Goal: Task Accomplishment & Management: Manage account settings

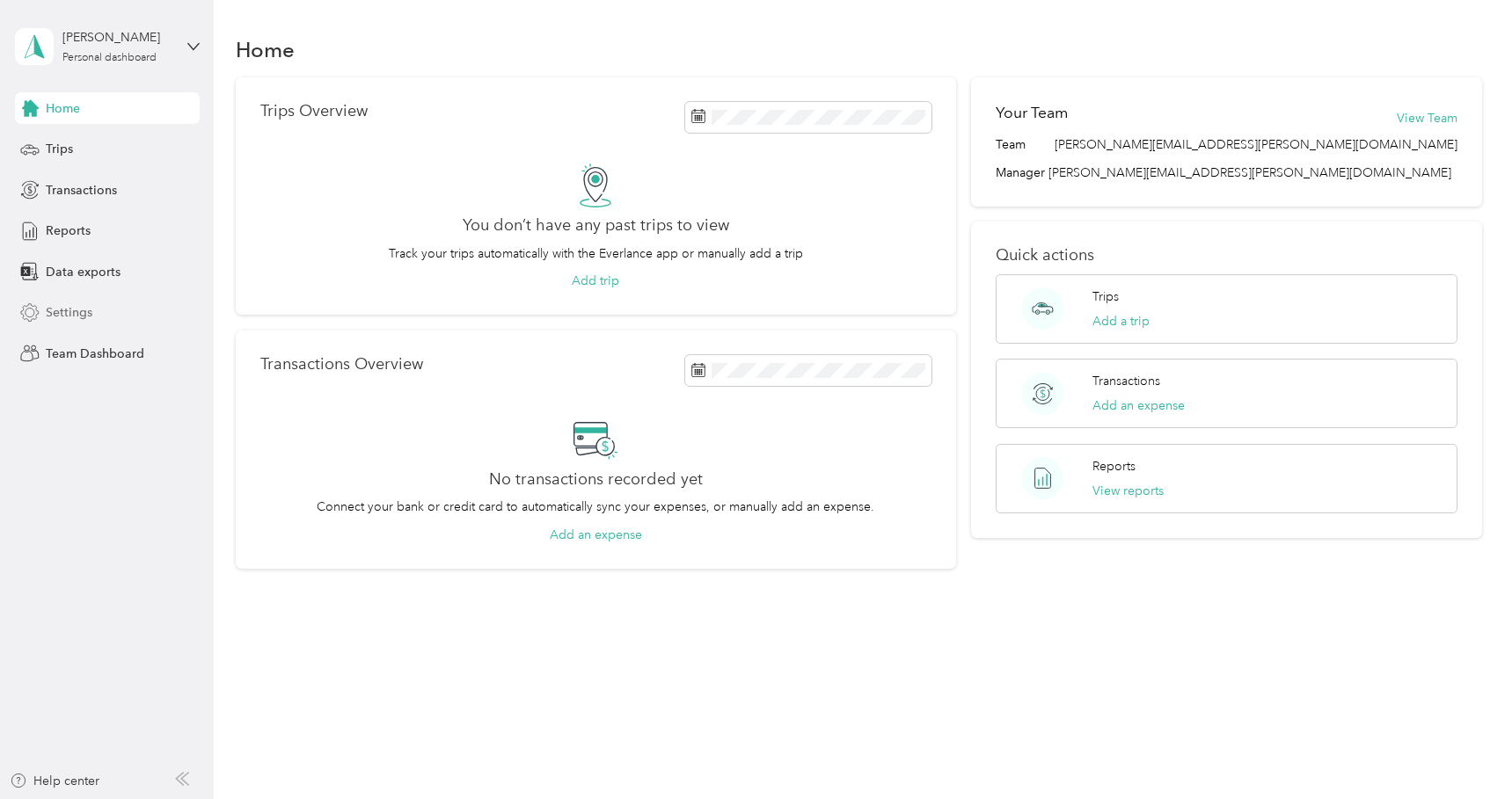
click at [68, 311] on span "Settings" at bounding box center [69, 312] width 47 height 19
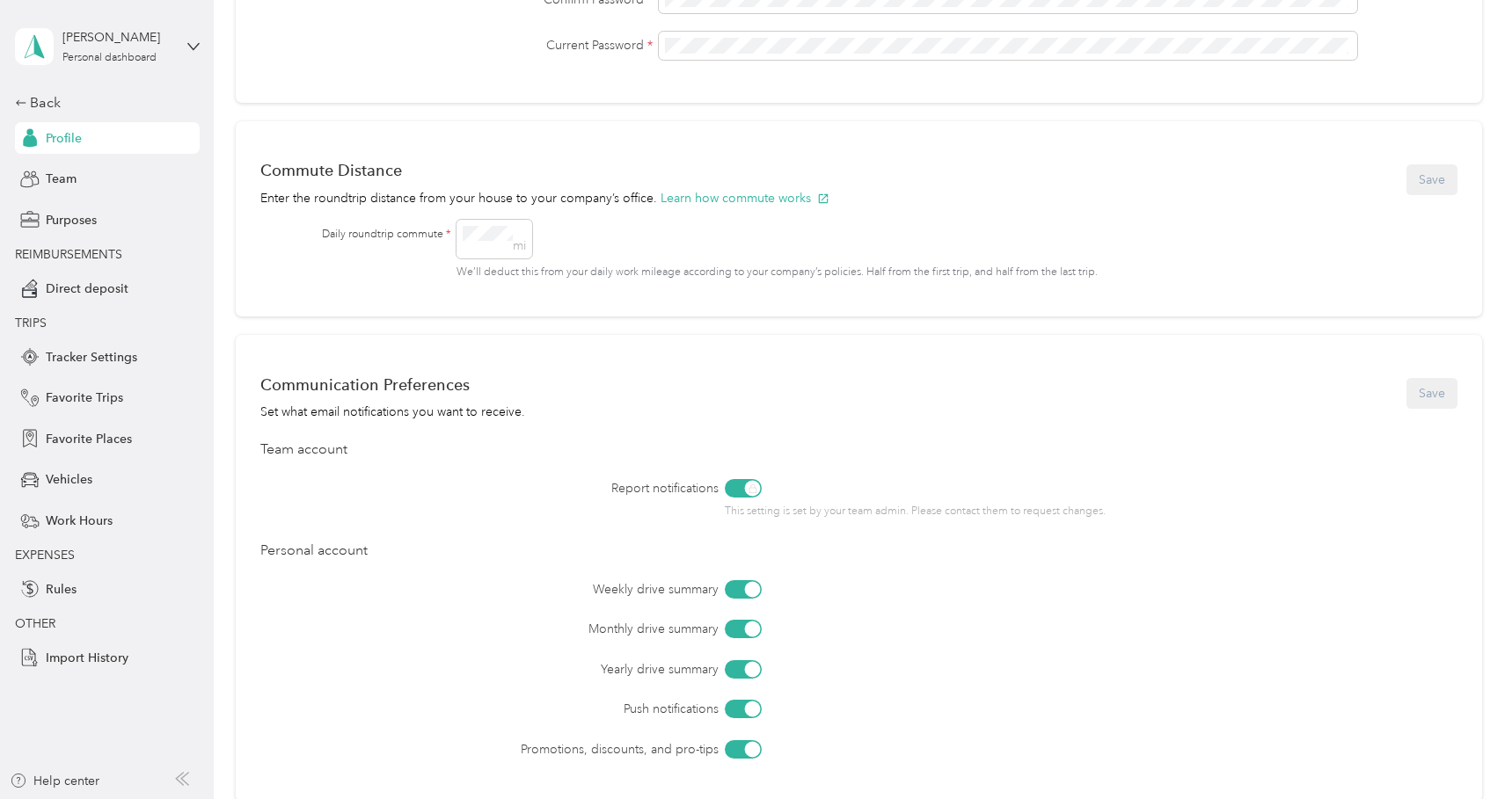
scroll to position [616, 0]
click at [1406, 164] on button "Save" at bounding box center [1432, 179] width 51 height 31
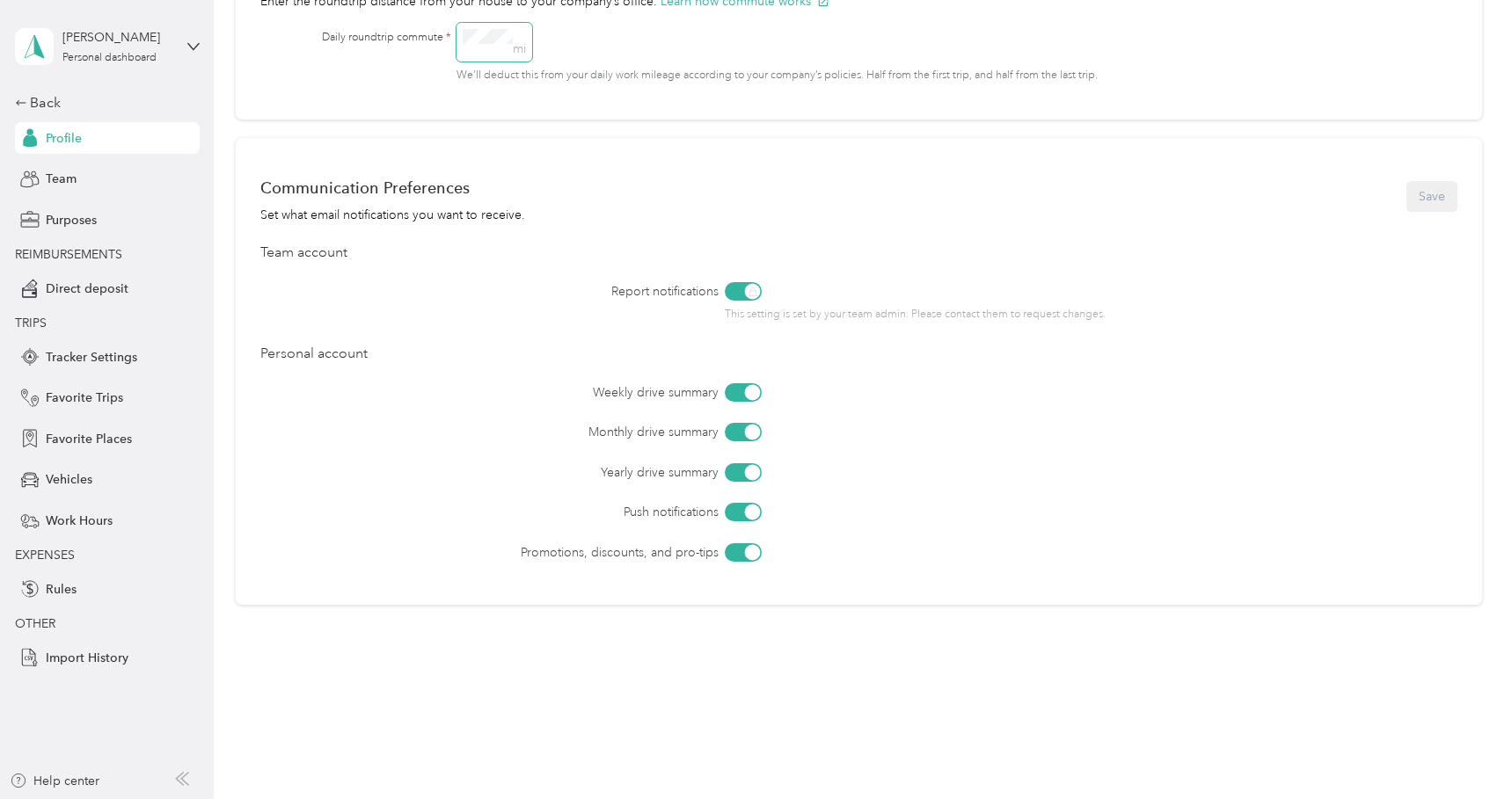
scroll to position [817, 0]
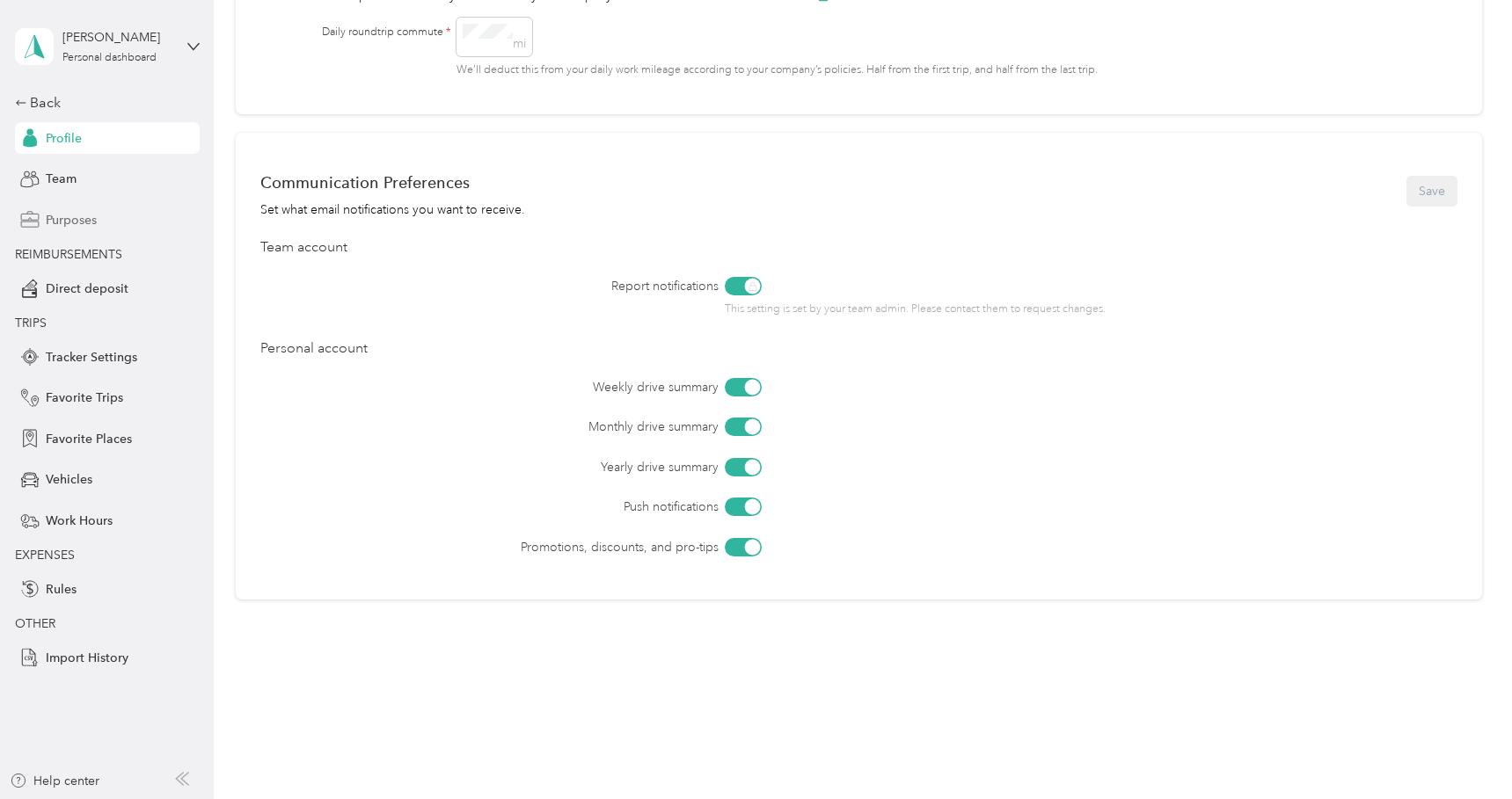
click at [88, 213] on span "Purposes" at bounding box center [71, 221] width 51 height 19
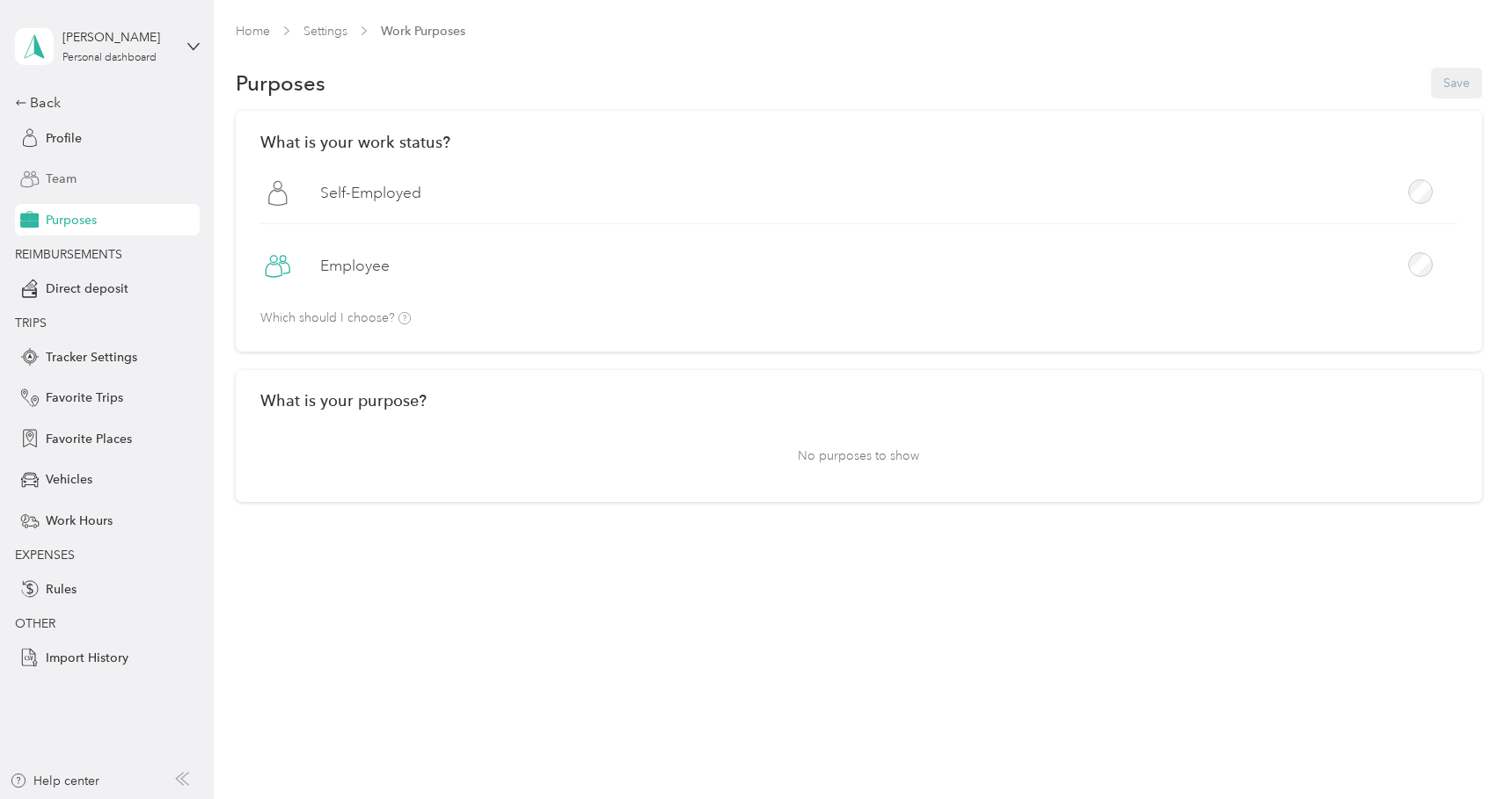
click at [66, 180] on span "Team" at bounding box center [61, 179] width 31 height 19
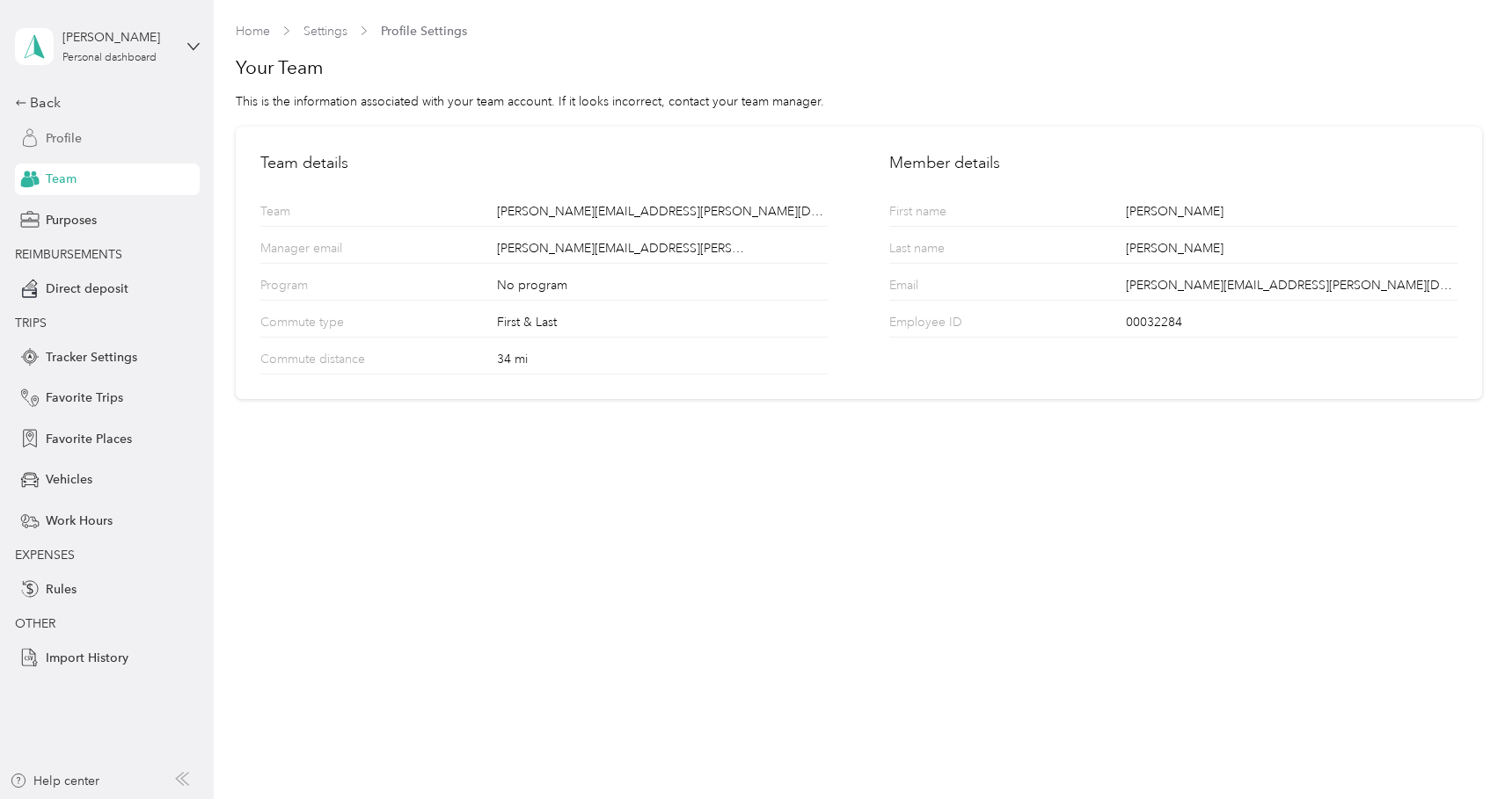
click at [55, 136] on span "Profile" at bounding box center [64, 138] width 36 height 19
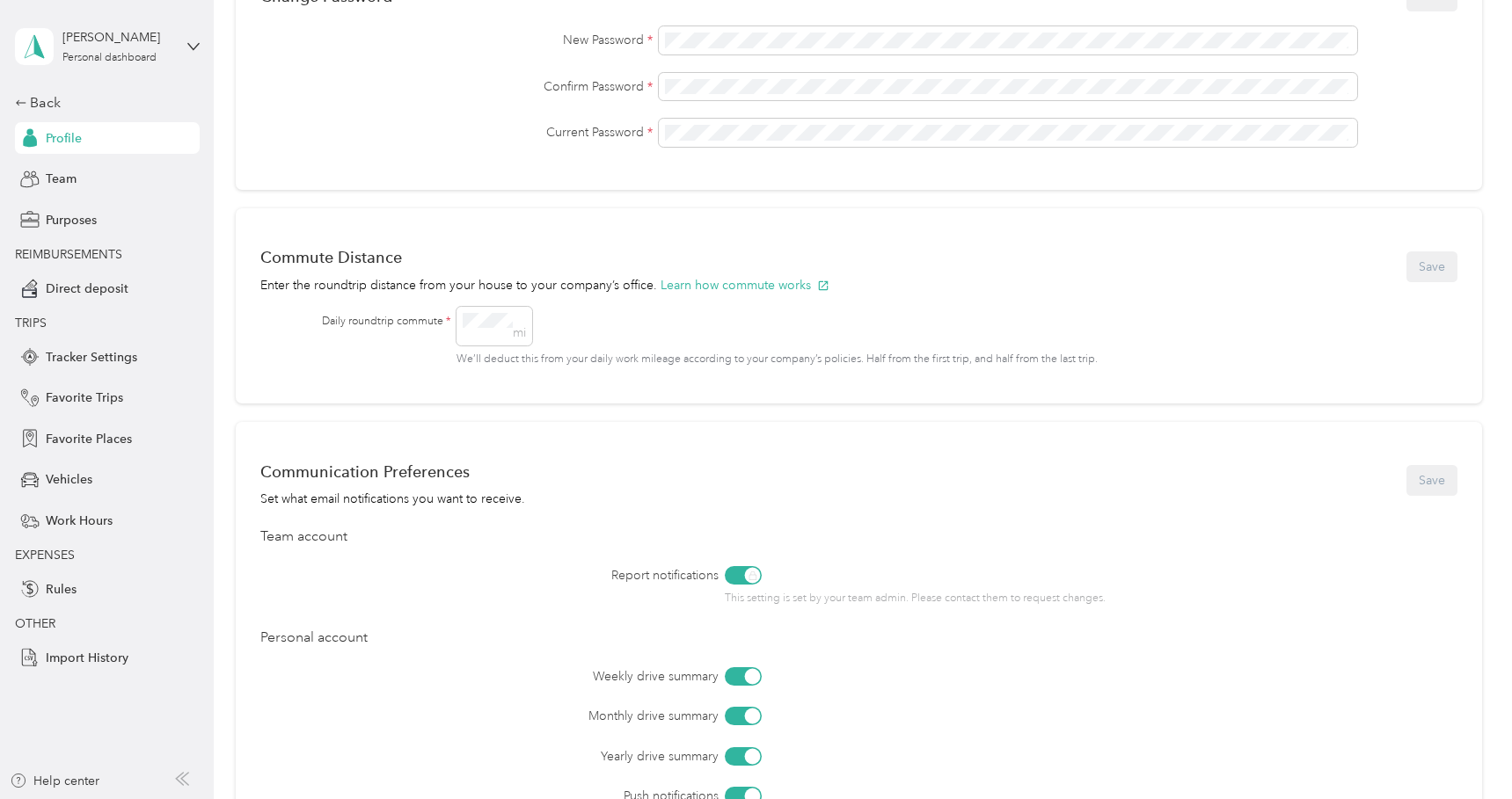
scroll to position [817, 0]
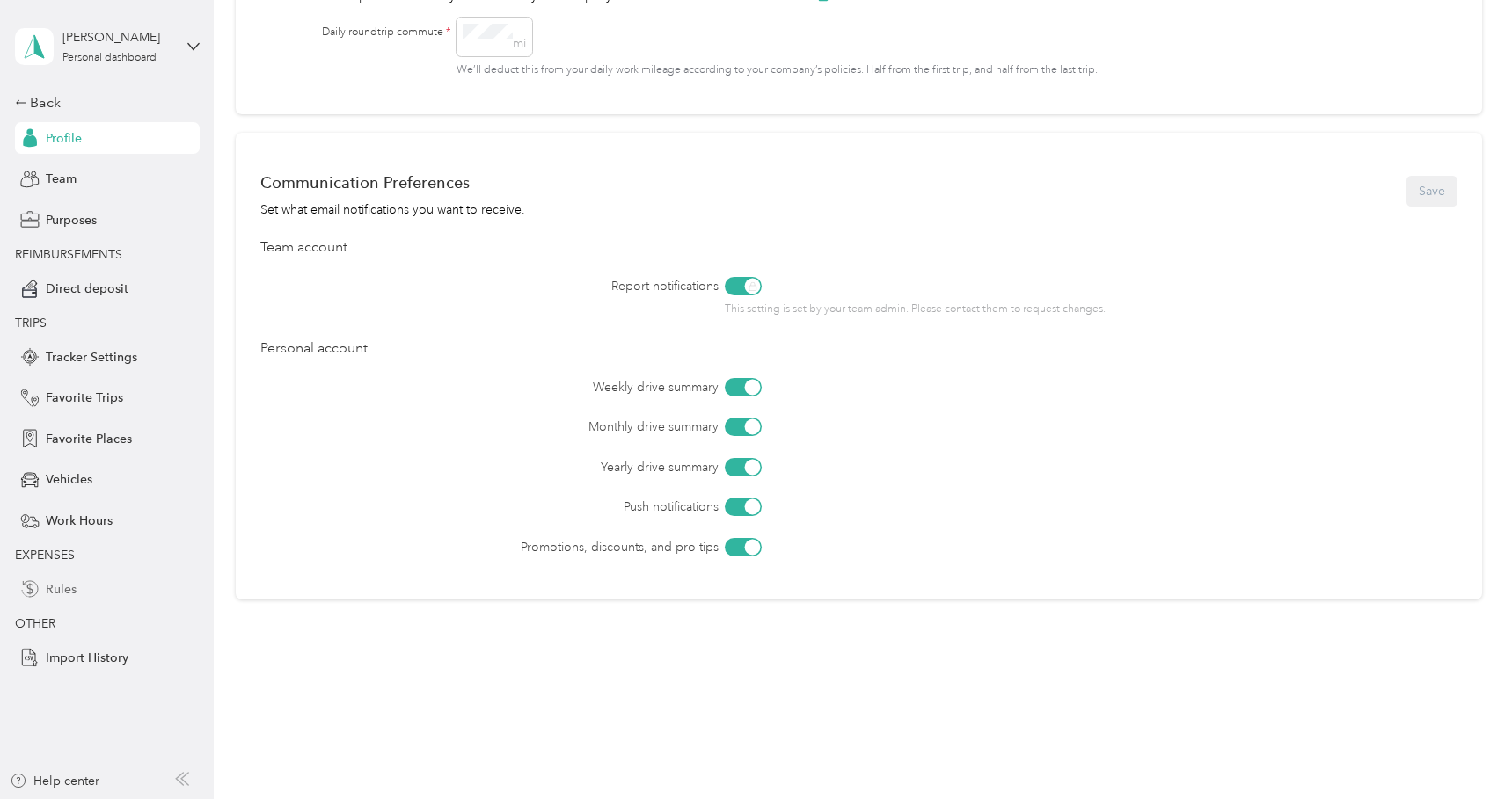
click at [65, 576] on div "Rules" at bounding box center [107, 589] width 184 height 32
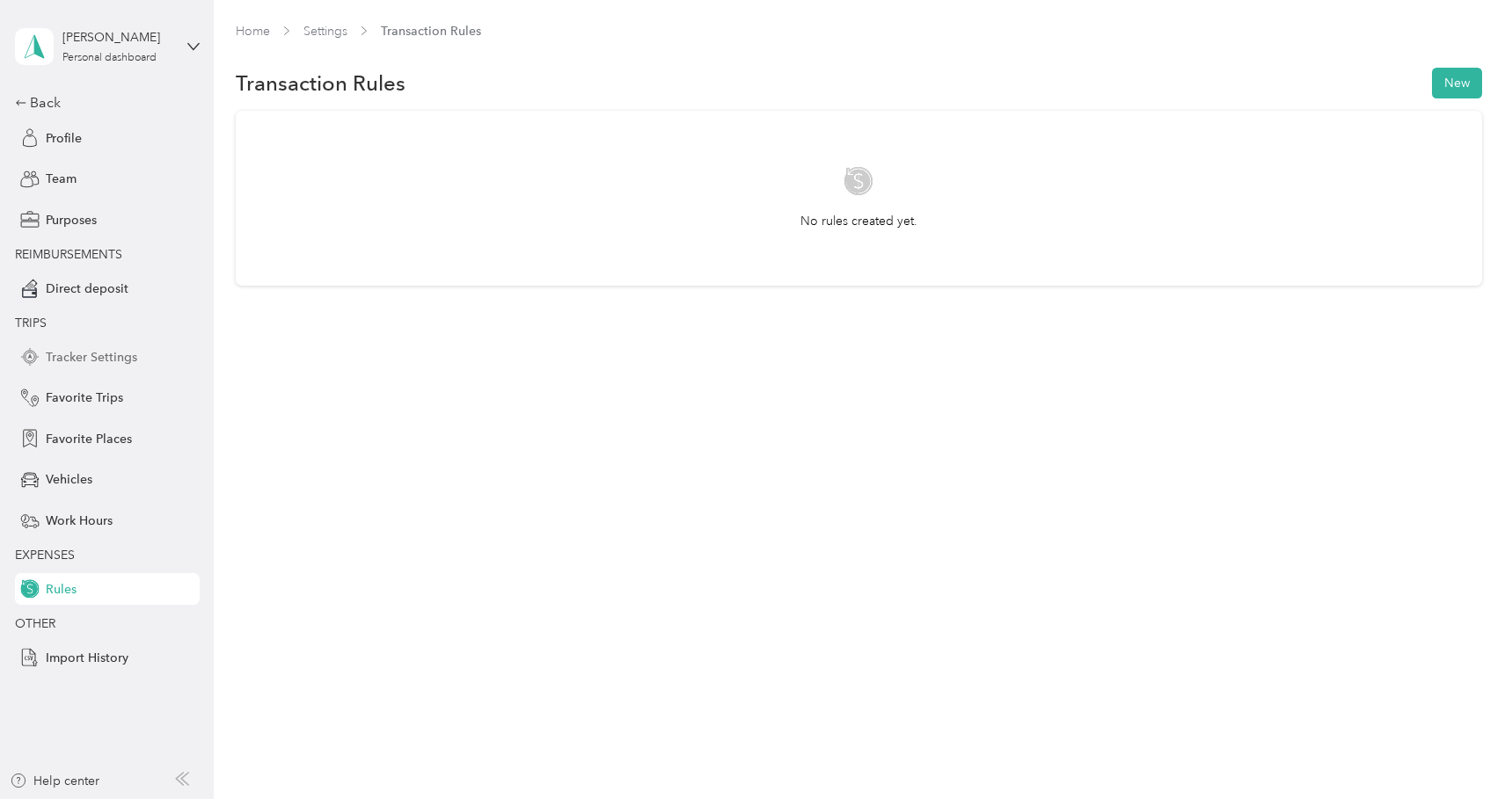
click at [97, 348] on span "Tracker Settings" at bounding box center [92, 357] width 92 height 19
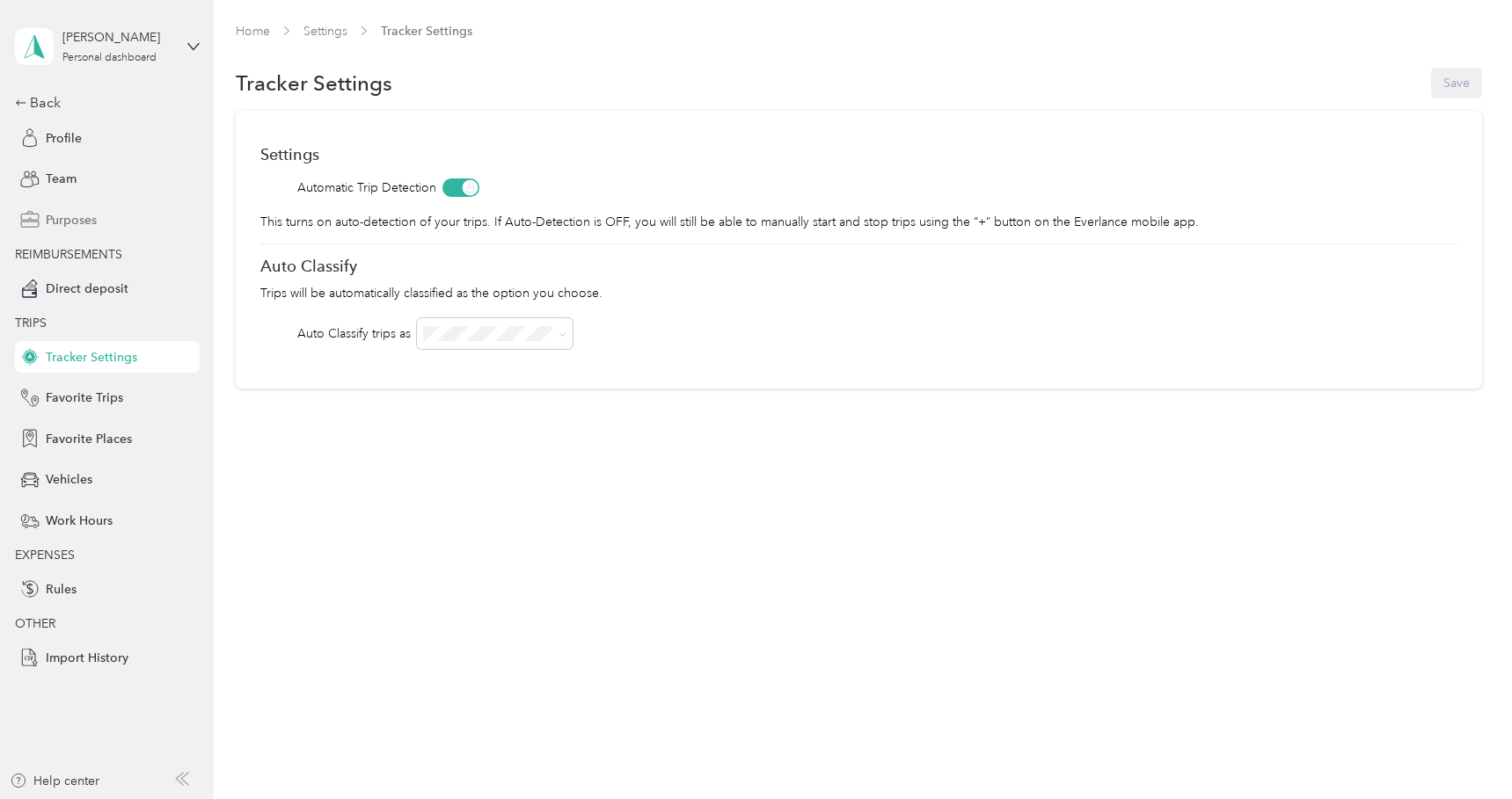
click at [95, 218] on span "Purposes" at bounding box center [71, 221] width 51 height 19
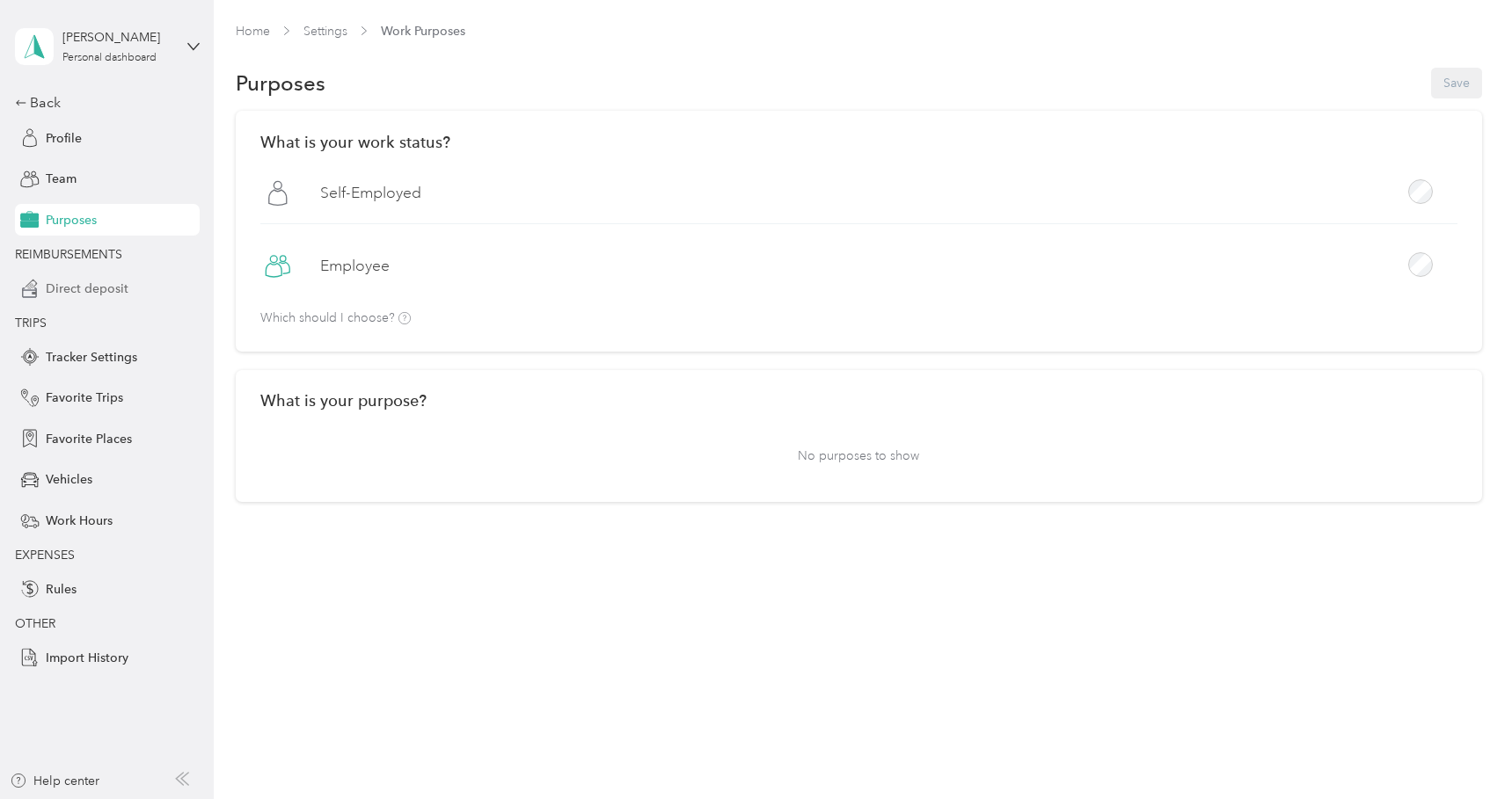
click at [86, 293] on span "Direct deposit" at bounding box center [87, 289] width 82 height 19
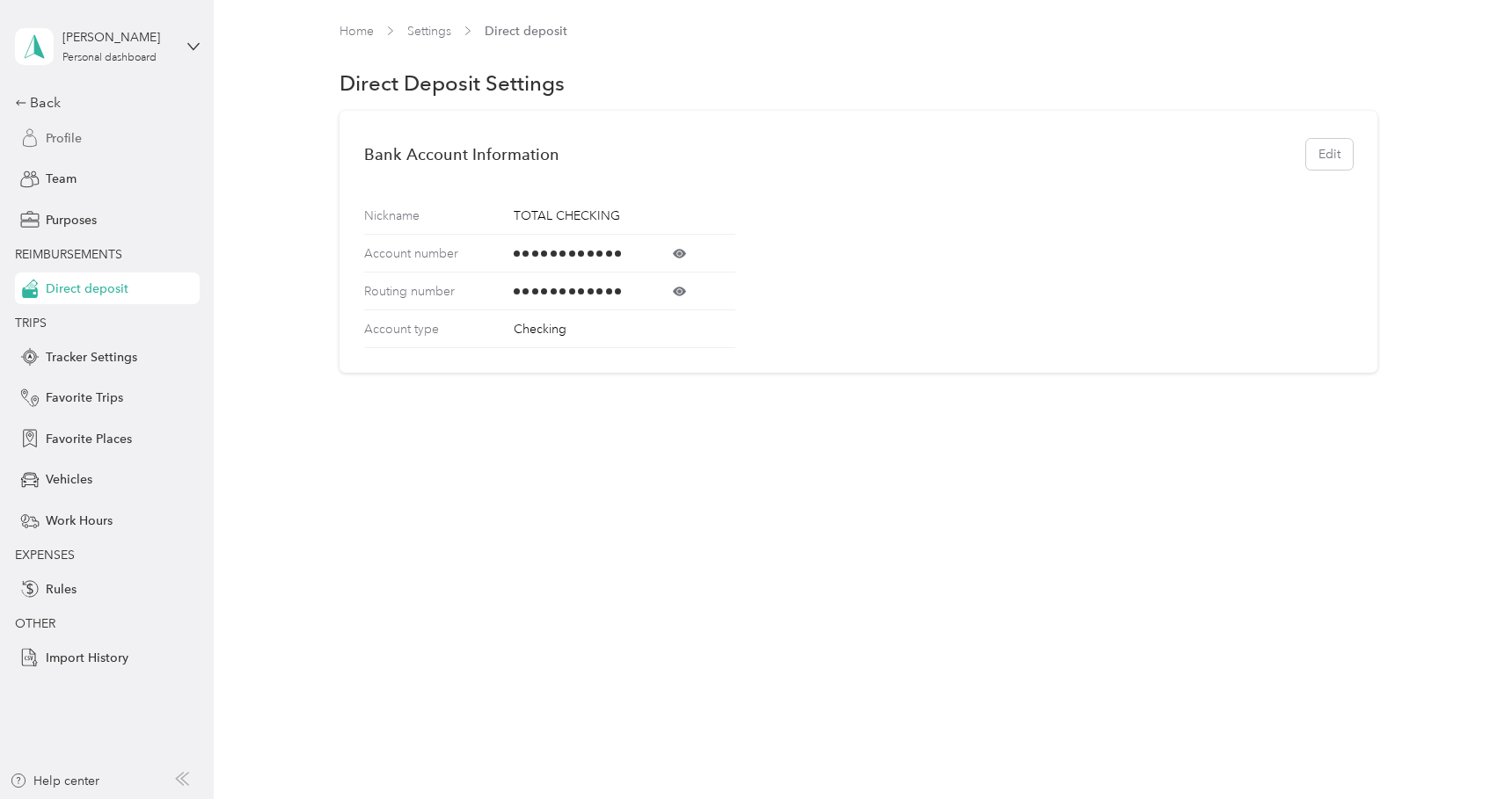
click at [65, 138] on span "Profile" at bounding box center [64, 138] width 36 height 19
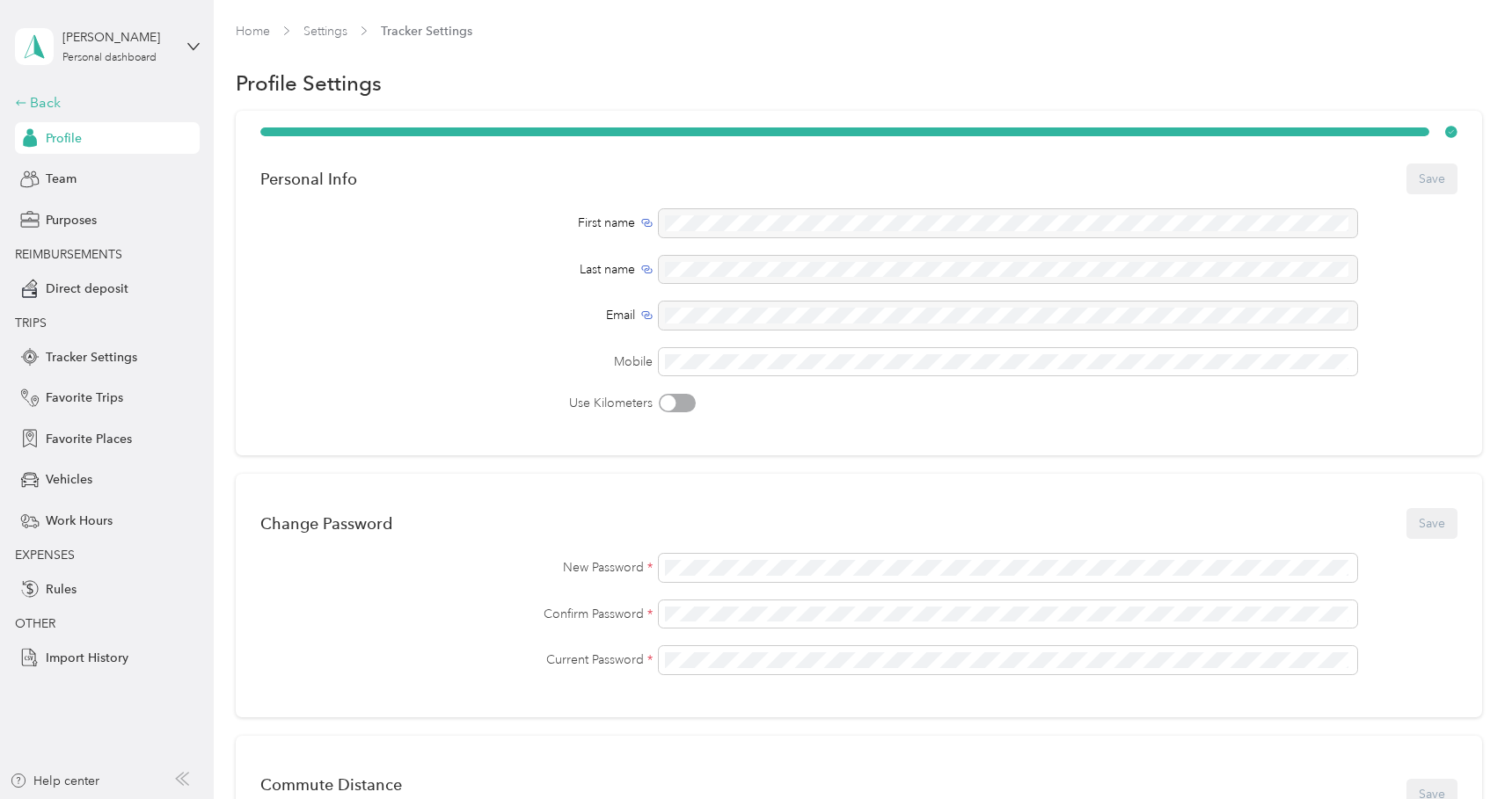
click at [40, 103] on div "Back" at bounding box center [103, 103] width 176 height 22
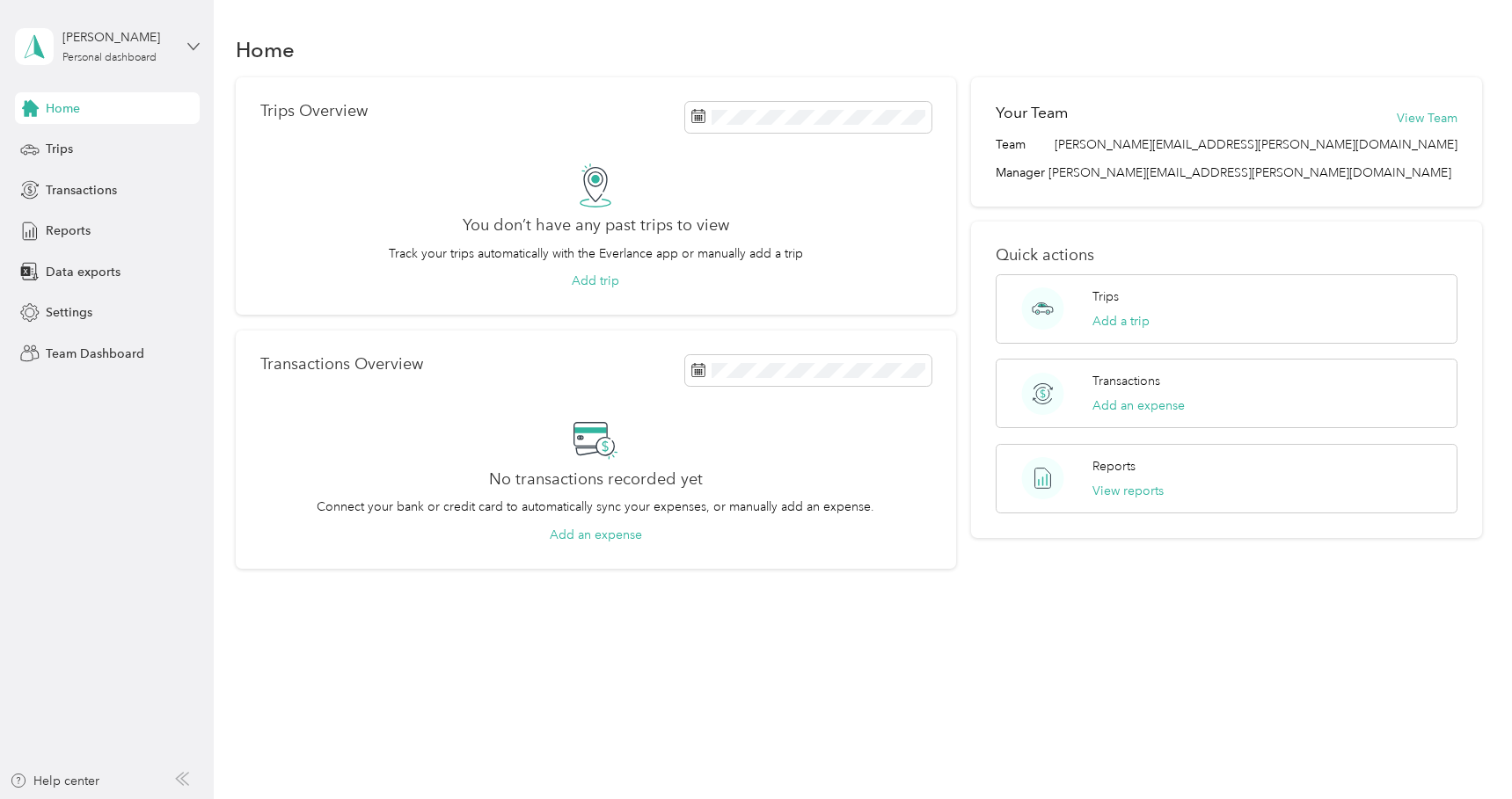
click at [187, 47] on icon at bounding box center [193, 46] width 12 height 12
click at [632, 678] on div "Home Trips Overview You don’t have any past trips to view Track your trips auto…" at bounding box center [858, 400] width 1289 height 799
click at [194, 41] on icon at bounding box center [193, 46] width 12 height 12
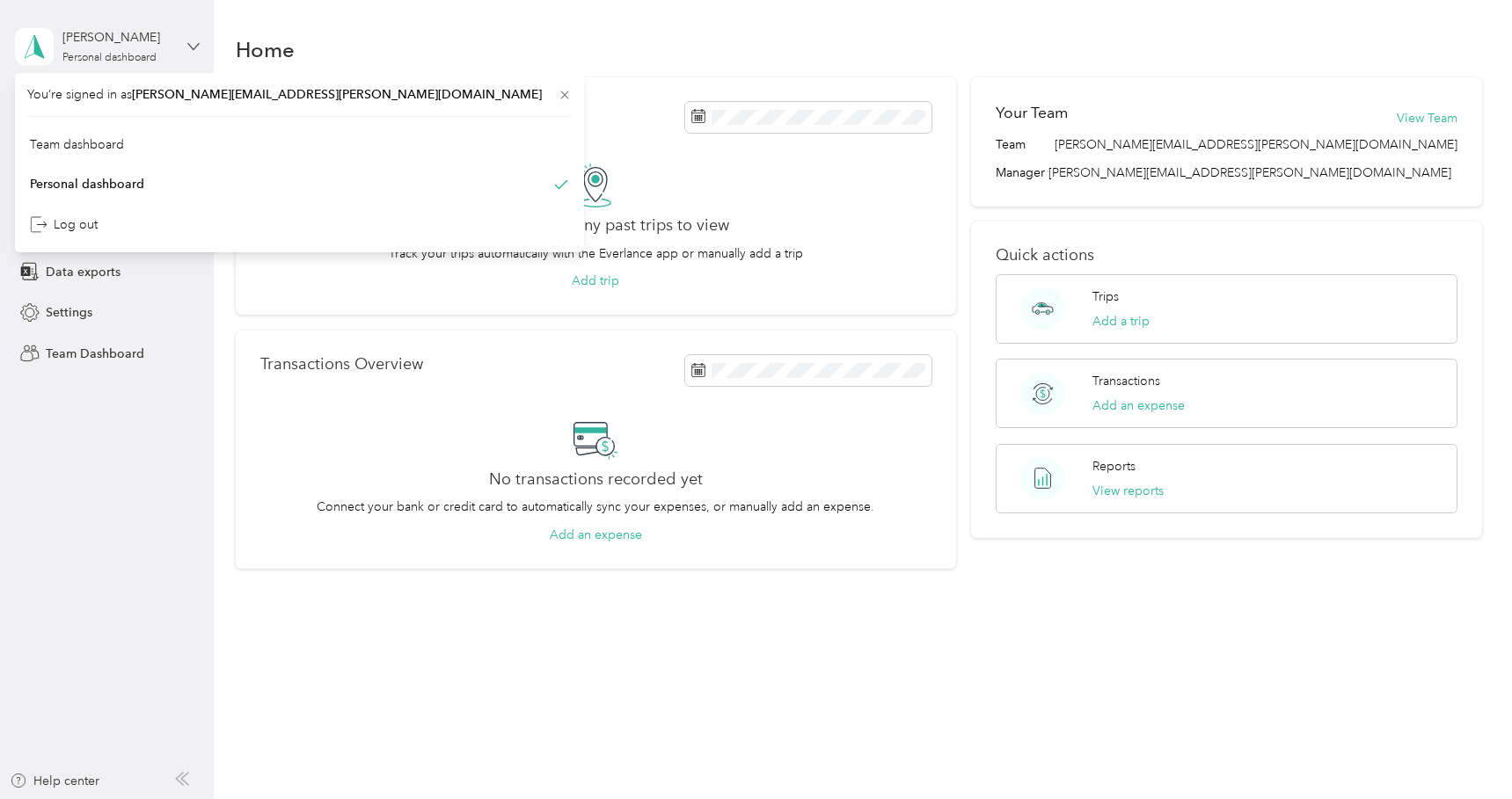
click at [194, 41] on icon at bounding box center [193, 46] width 12 height 12
